Goal: Navigation & Orientation: Find specific page/section

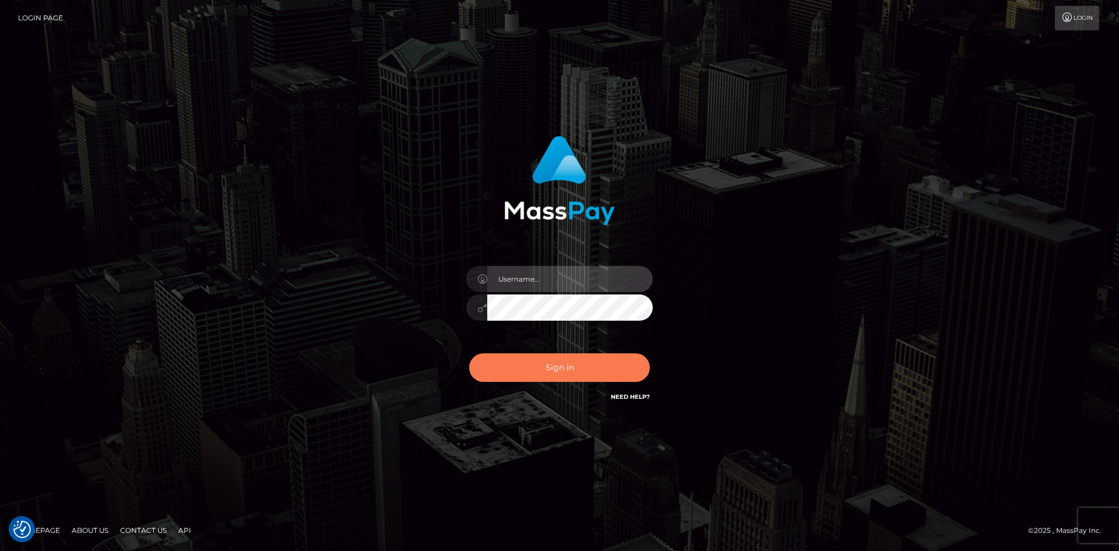
type input "Amy.Springer2"
click at [541, 374] on button "Sign in" at bounding box center [559, 367] width 181 height 29
type input "[PERSON_NAME].Springer2"
click at [561, 367] on button "Sign in" at bounding box center [559, 367] width 181 height 29
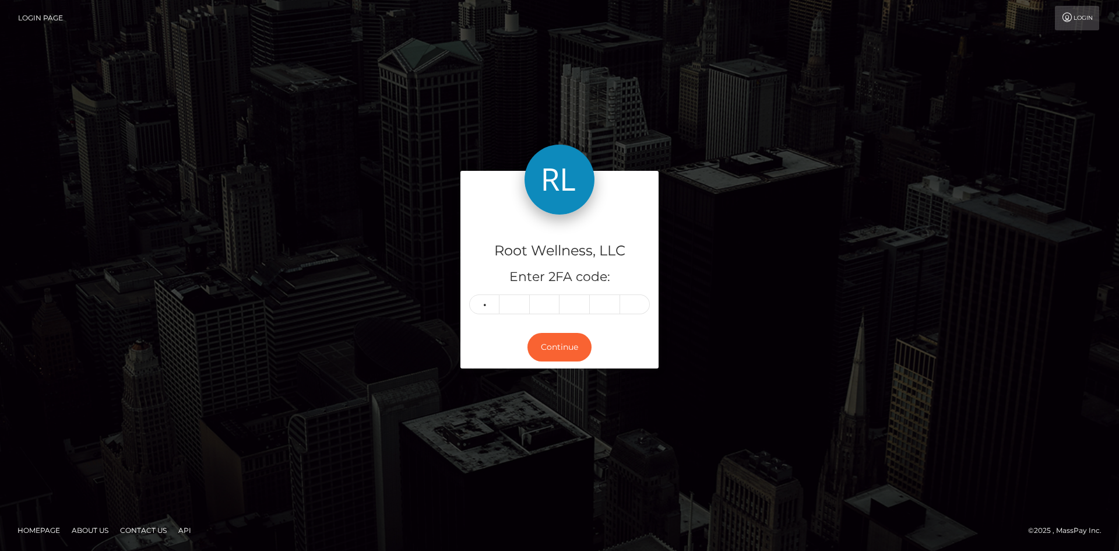
type input "6"
type input "7"
type input "5"
type input "6"
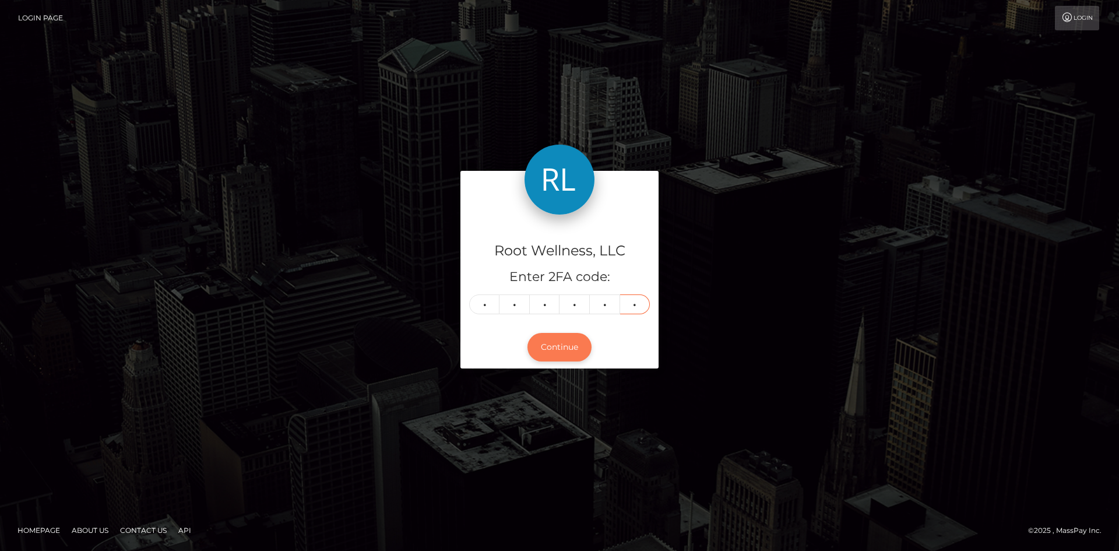
type input "7"
click at [566, 342] on button "Continue" at bounding box center [559, 347] width 64 height 29
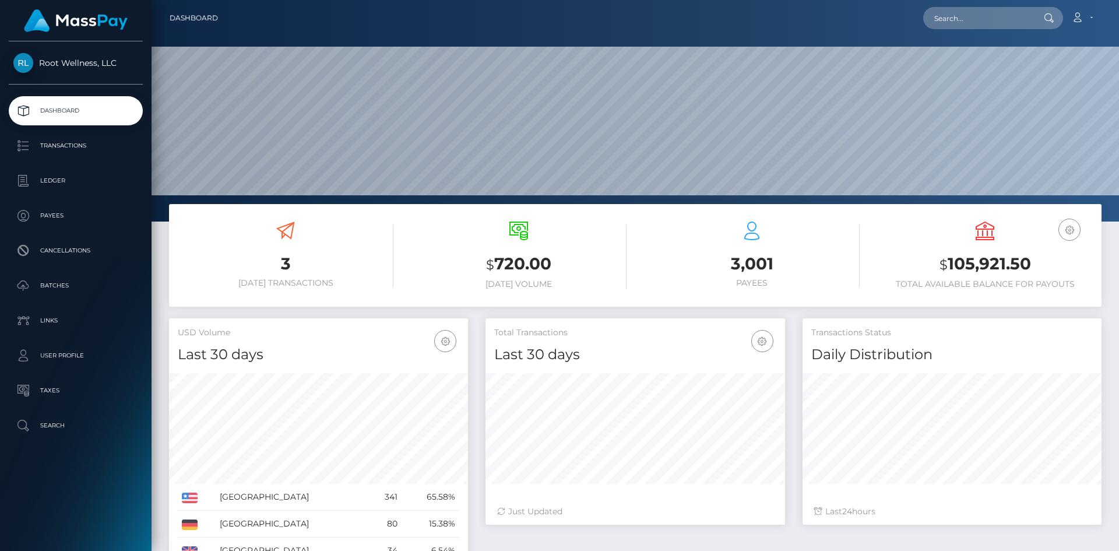
scroll to position [207, 300]
click at [52, 289] on p "Batches" at bounding box center [75, 285] width 125 height 17
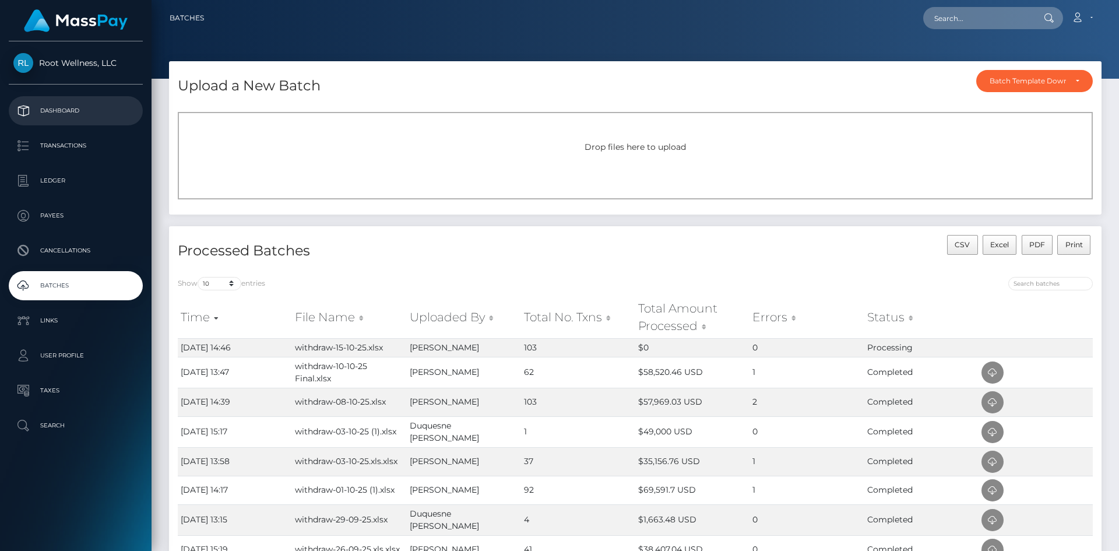
click at [77, 108] on p "Dashboard" at bounding box center [75, 110] width 125 height 17
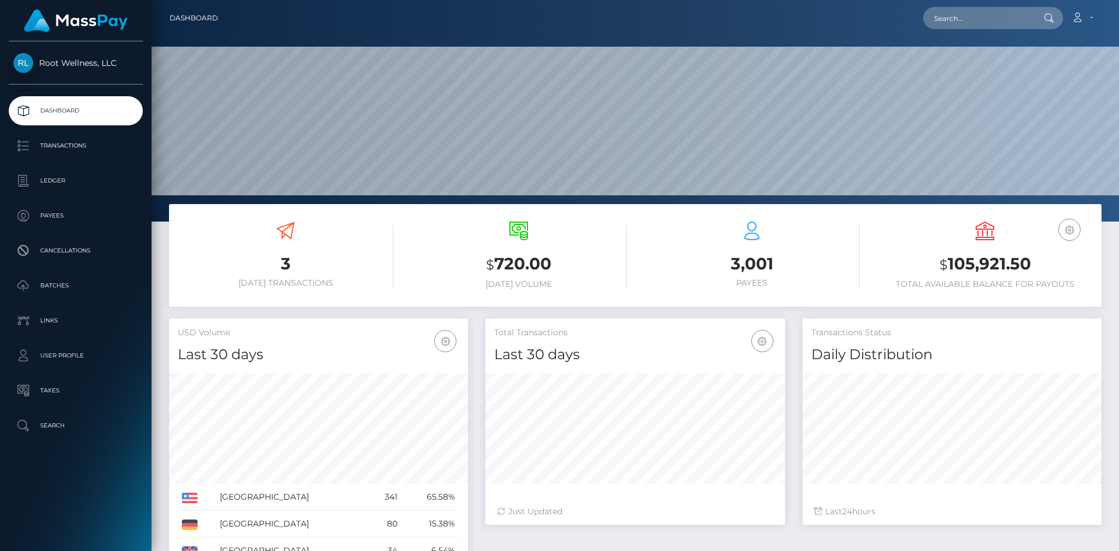
scroll to position [207, 300]
click at [64, 283] on p "Batches" at bounding box center [75, 285] width 125 height 17
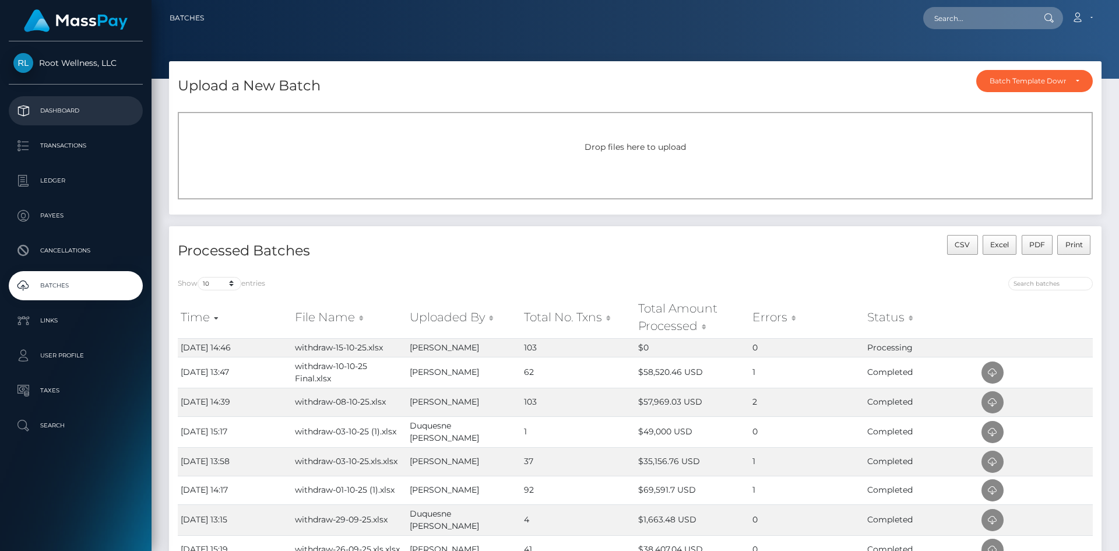
click at [71, 104] on p "Dashboard" at bounding box center [75, 110] width 125 height 17
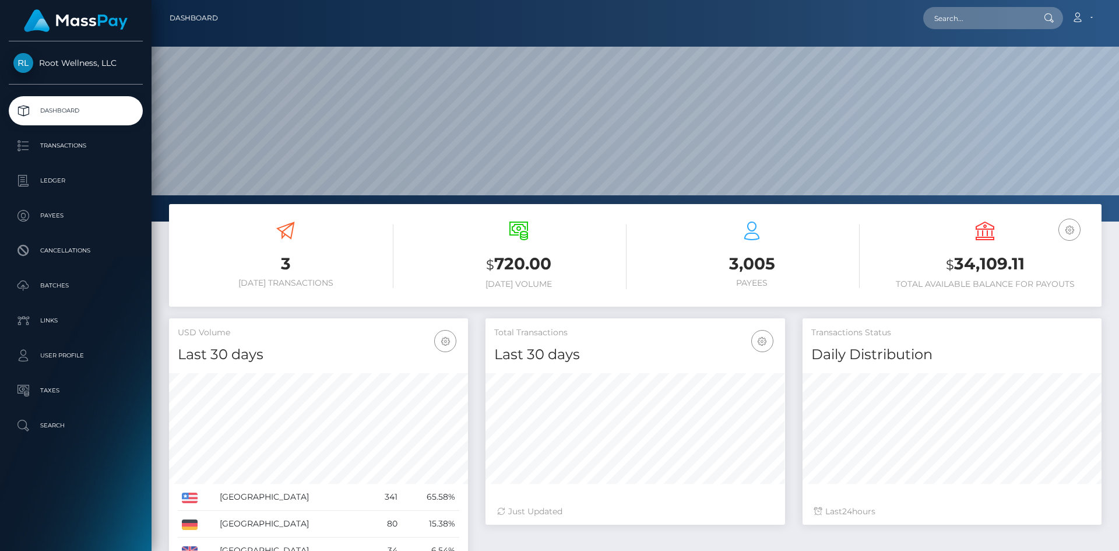
scroll to position [207, 300]
drag, startPoint x: 54, startPoint y: 284, endPoint x: 61, endPoint y: 283, distance: 6.5
click at [54, 284] on p "Batches" at bounding box center [75, 285] width 125 height 17
